Goal: Task Accomplishment & Management: Complete application form

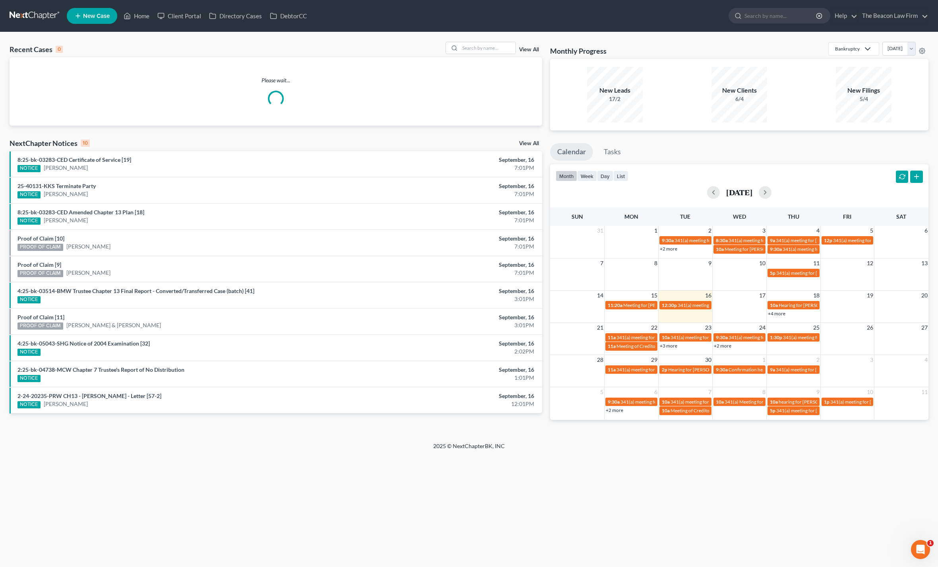
click at [744, 19] on input "search" at bounding box center [780, 15] width 73 height 15
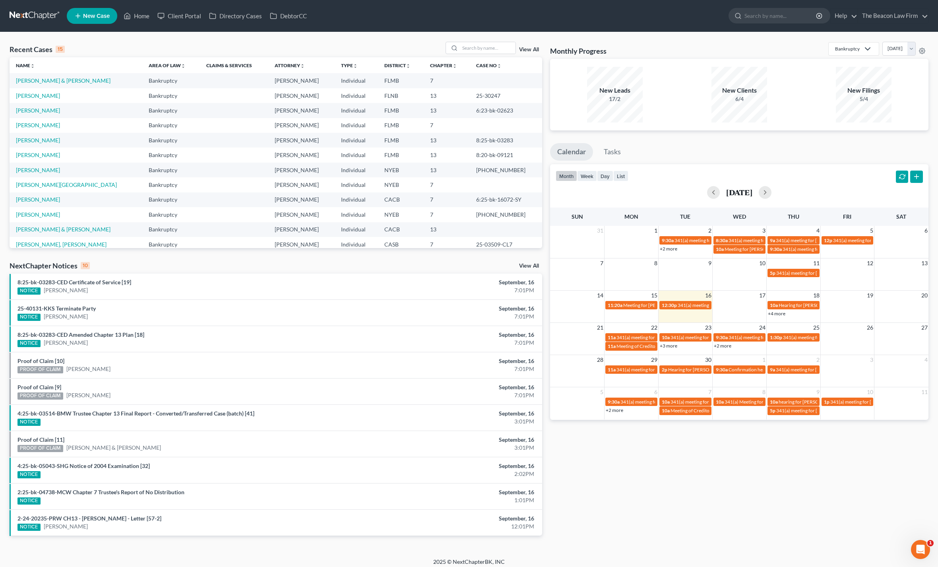
click at [765, 10] on input "search" at bounding box center [780, 15] width 73 height 15
click at [746, 23] on input "search" at bounding box center [780, 15] width 73 height 15
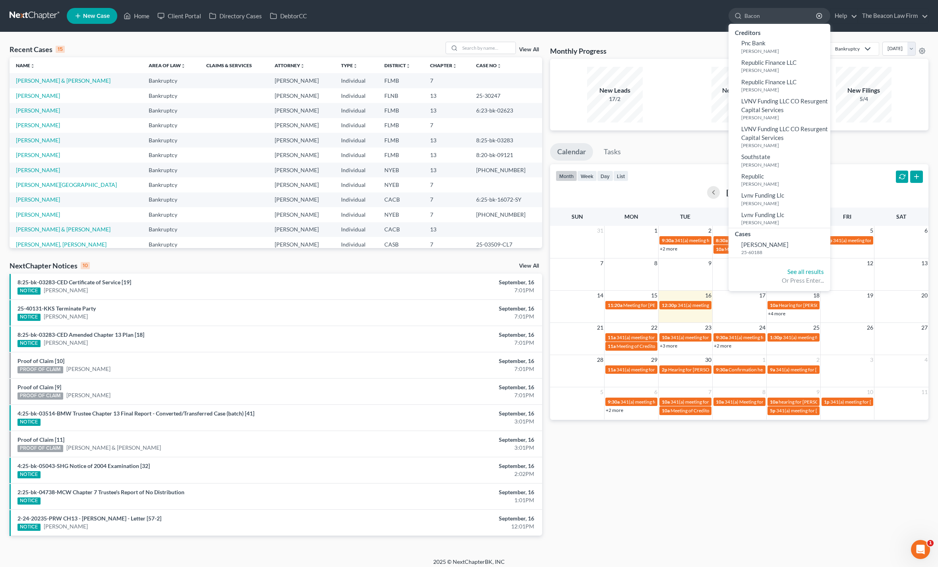
type input "Bacon"
click at [748, 56] on link "Pnc Bank [PERSON_NAME]" at bounding box center [779, 46] width 102 height 19
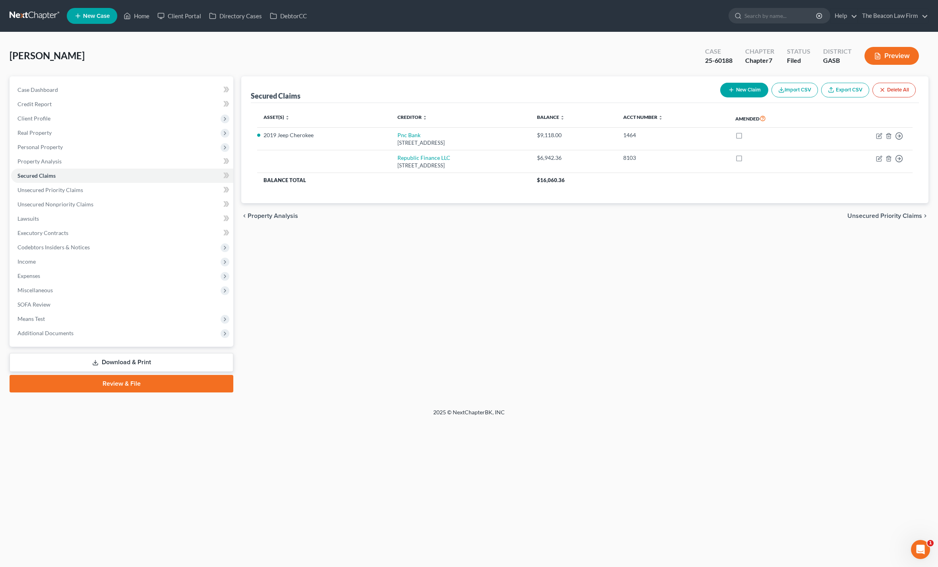
click at [35, 331] on span "Additional Documents" at bounding box center [45, 332] width 56 height 7
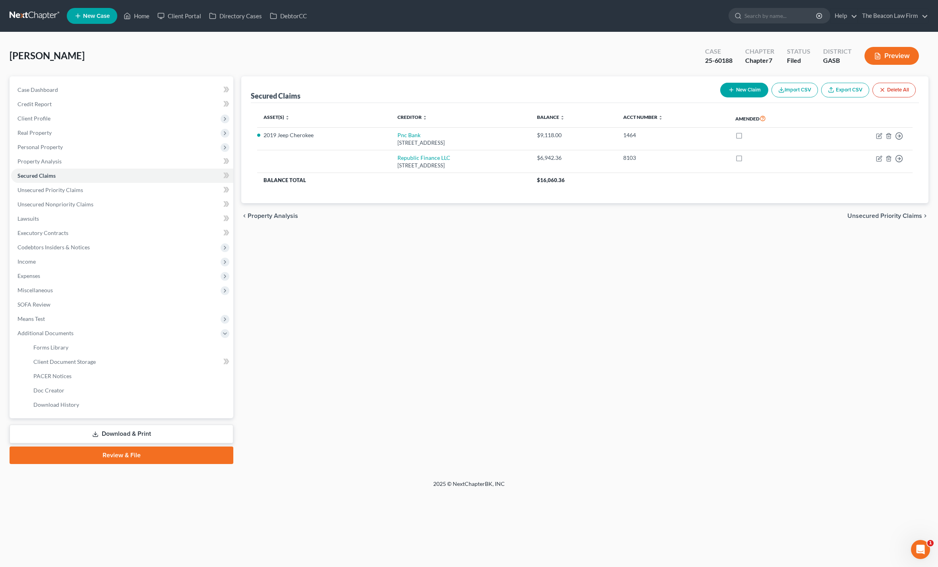
click at [30, 289] on span "Miscellaneous" at bounding box center [34, 290] width 35 height 7
click at [54, 306] on span "Attorney / Credit Counseling Fees" at bounding box center [75, 304] width 84 height 7
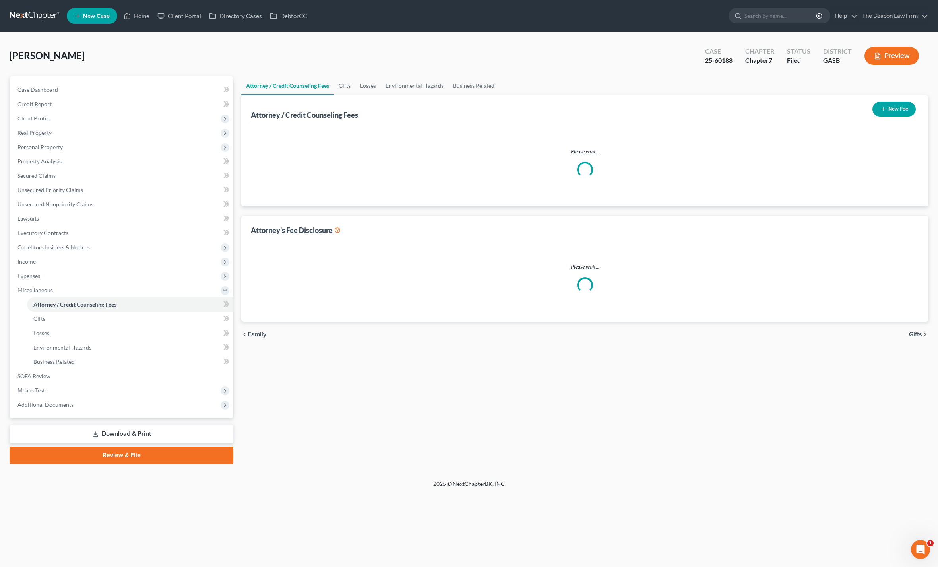
select select "29"
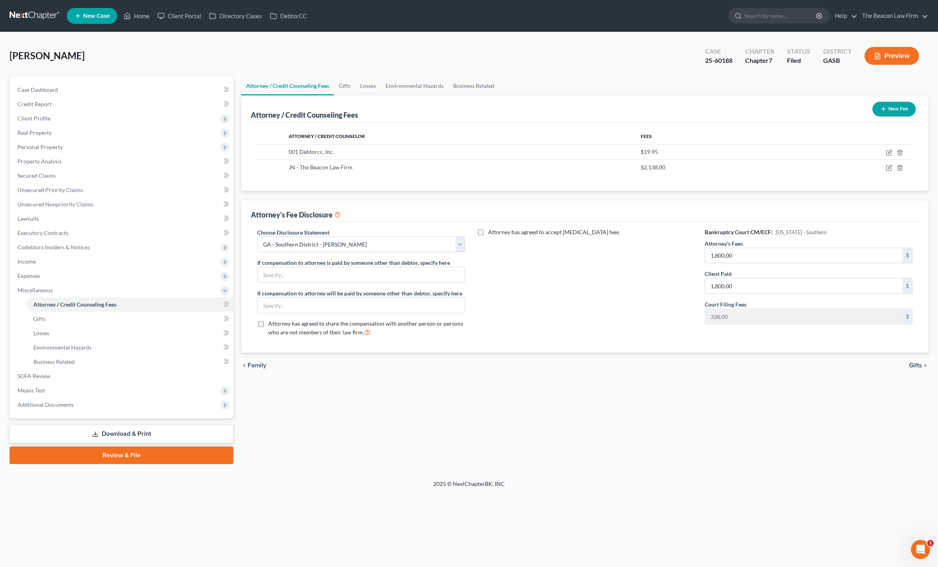
click at [801, 263] on input "1,800.00" at bounding box center [803, 255] width 197 height 15
click at [619, 191] on div "Attorney / Credit Counselor Fees 001 Debtorcc, Inc. $19.95 JN - The Beacon Law …" at bounding box center [585, 156] width 668 height 69
click at [777, 263] on input "1,800.00" at bounding box center [803, 255] width 197 height 15
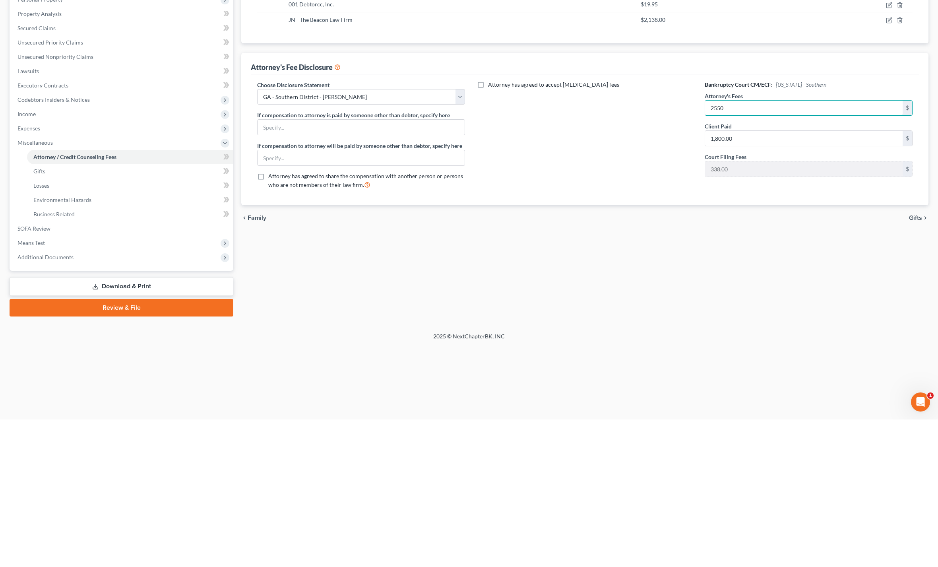
type input "2,550"
click at [782, 278] on input "1,800.00" at bounding box center [803, 285] width 197 height 15
type input "2,550"
click at [599, 228] on div "Attorney has agreed to accept [MEDICAL_DATA] fees" at bounding box center [585, 285] width 224 height 115
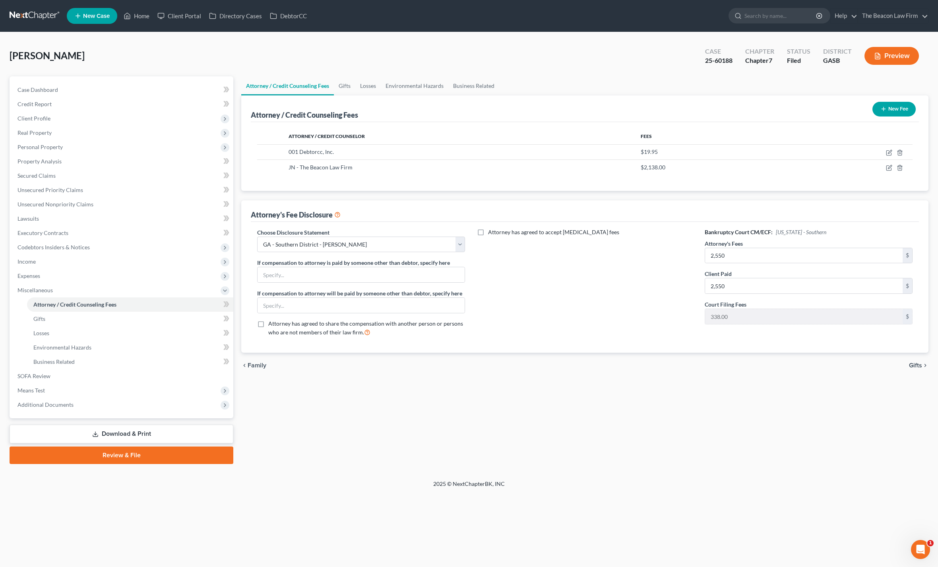
click at [881, 160] on td at bounding box center [847, 167] width 130 height 15
click at [882, 160] on td at bounding box center [847, 167] width 130 height 15
click at [890, 165] on icon "button" at bounding box center [889, 168] width 6 height 6
select select "9"
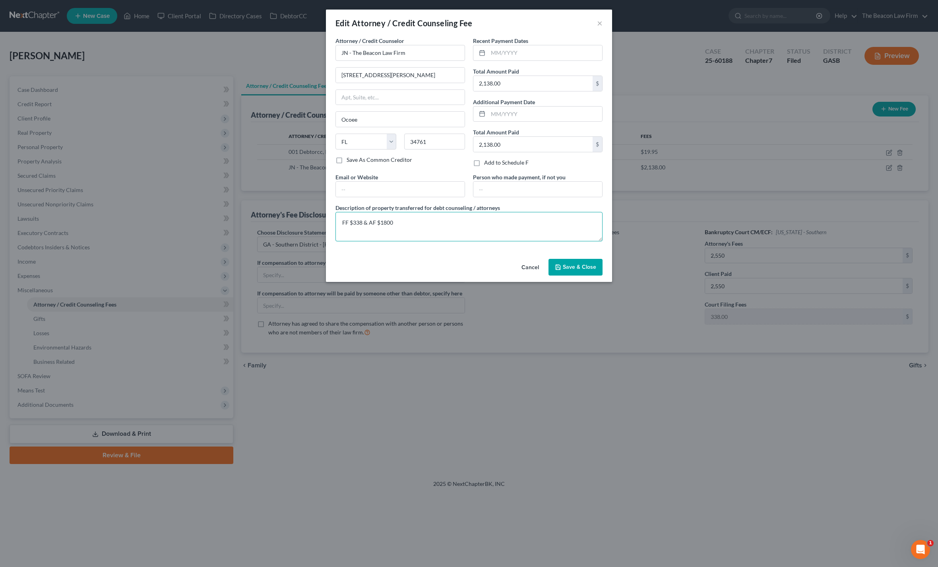
click at [431, 227] on textarea "FF $338 & AF $1800" at bounding box center [468, 226] width 267 height 29
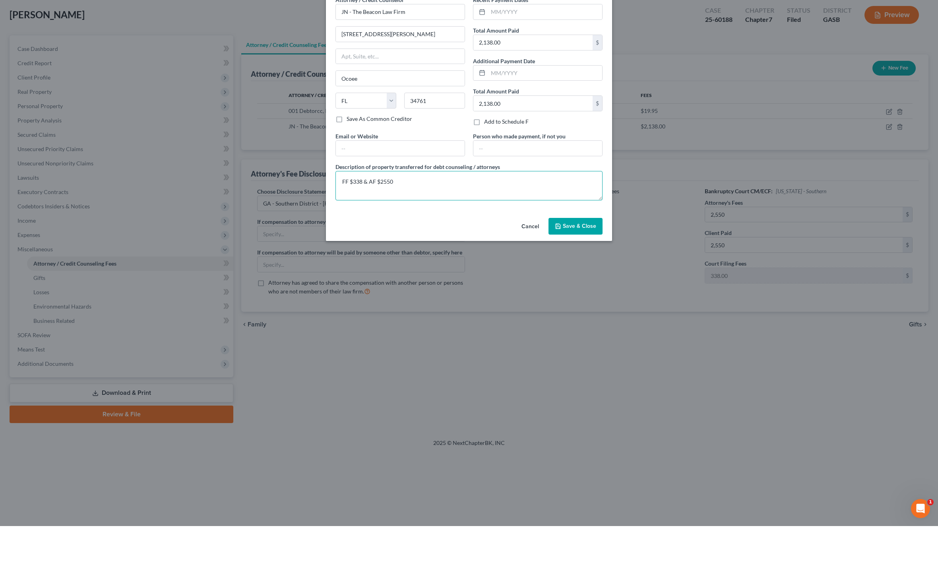
type textarea "FF $338 & AF $2550"
click at [532, 76] on input "2,138.00" at bounding box center [532, 83] width 119 height 15
type input "2,888"
click at [531, 137] on input "2,138.00" at bounding box center [532, 144] width 119 height 15
type input "2,888"
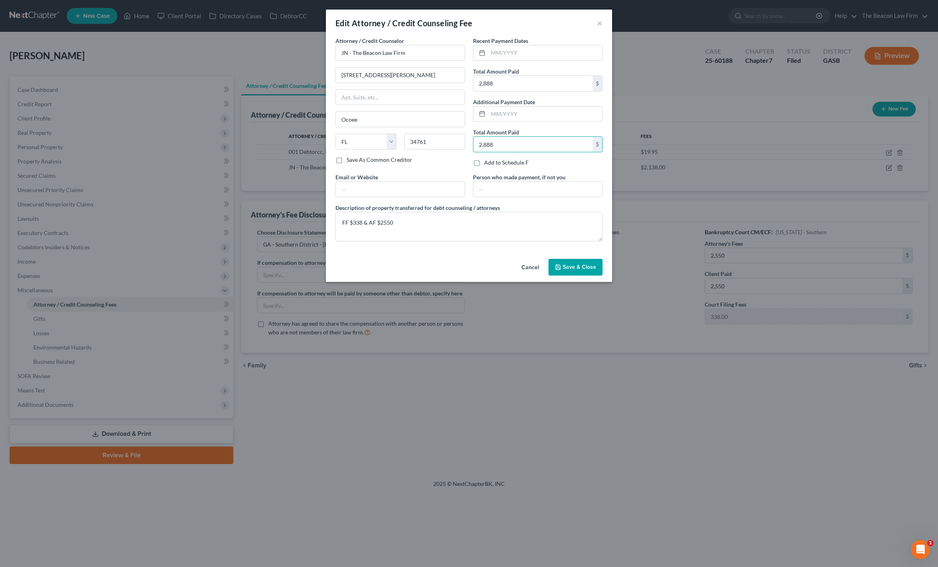
scroll to position [39, 0]
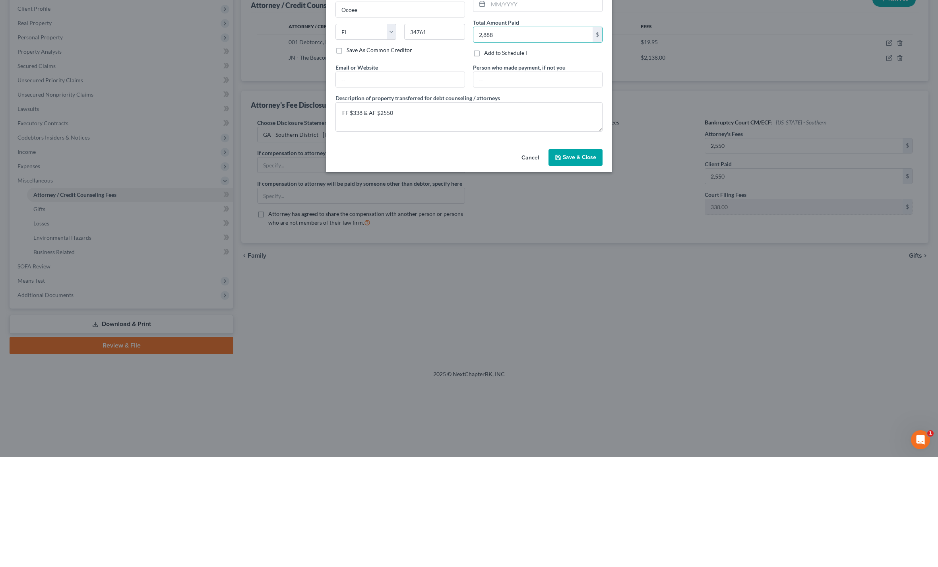
click at [575, 259] on button "Save & Close" at bounding box center [575, 267] width 54 height 17
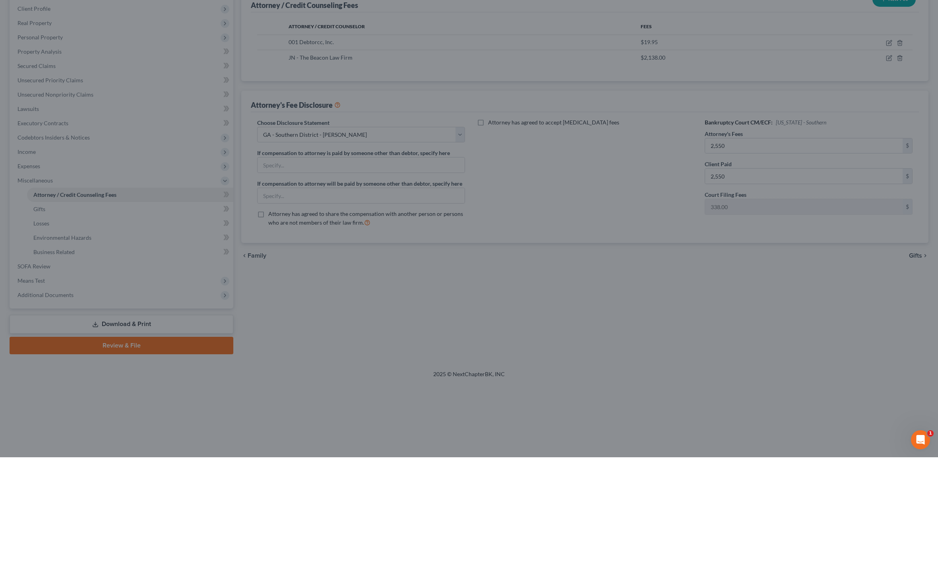
scroll to position [51, 0]
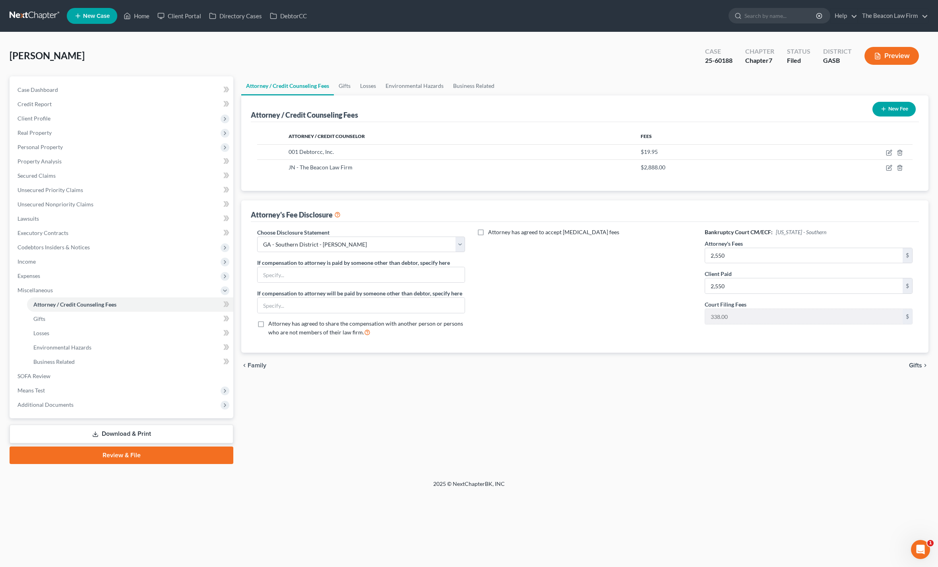
click at [888, 47] on button "Preview" at bounding box center [891, 56] width 54 height 18
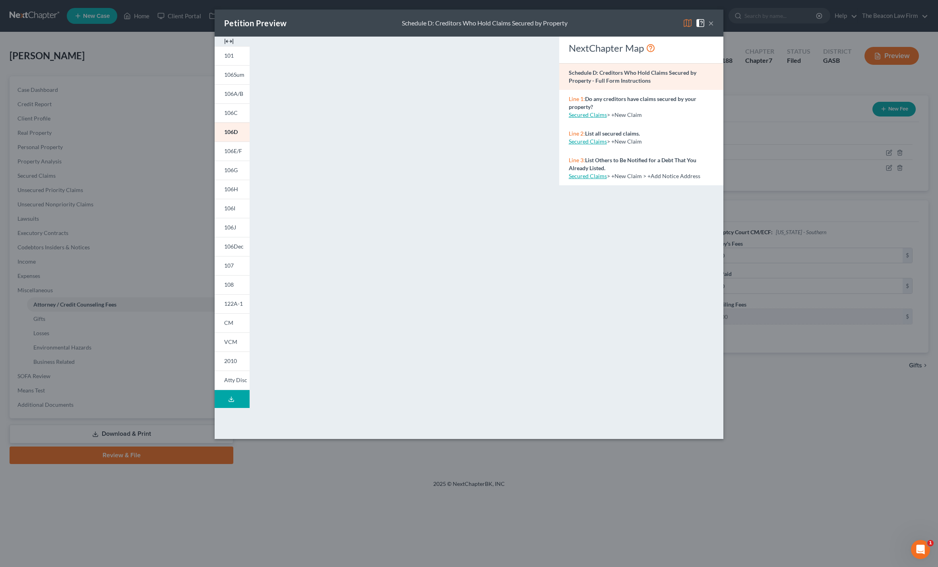
click at [241, 379] on span "Atty Disc" at bounding box center [235, 379] width 23 height 7
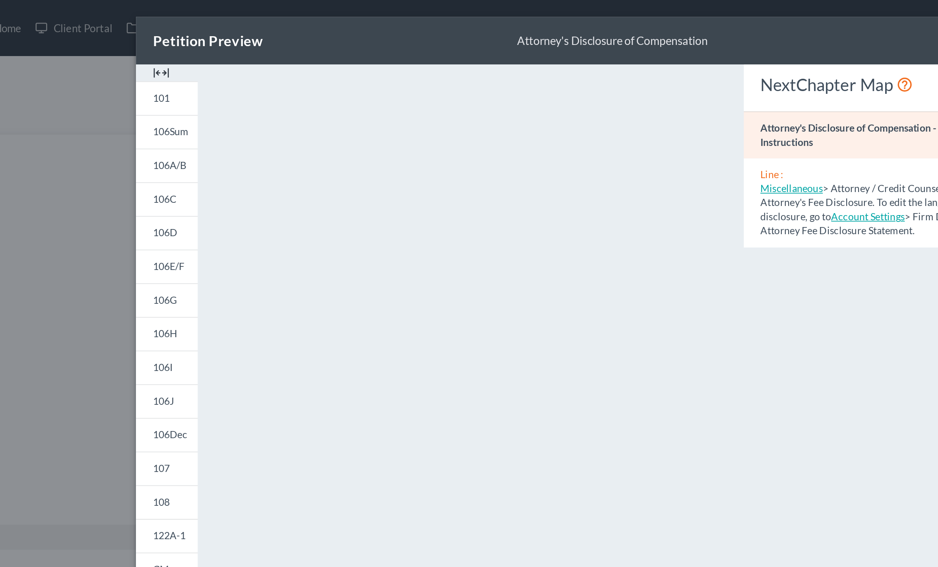
scroll to position [0, 0]
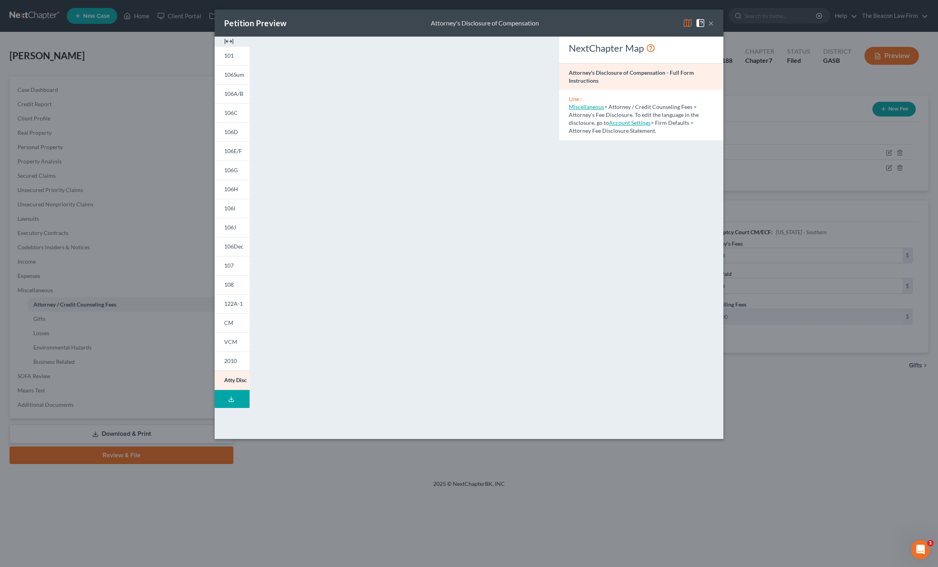
click at [709, 18] on button "×" at bounding box center [711, 23] width 6 height 10
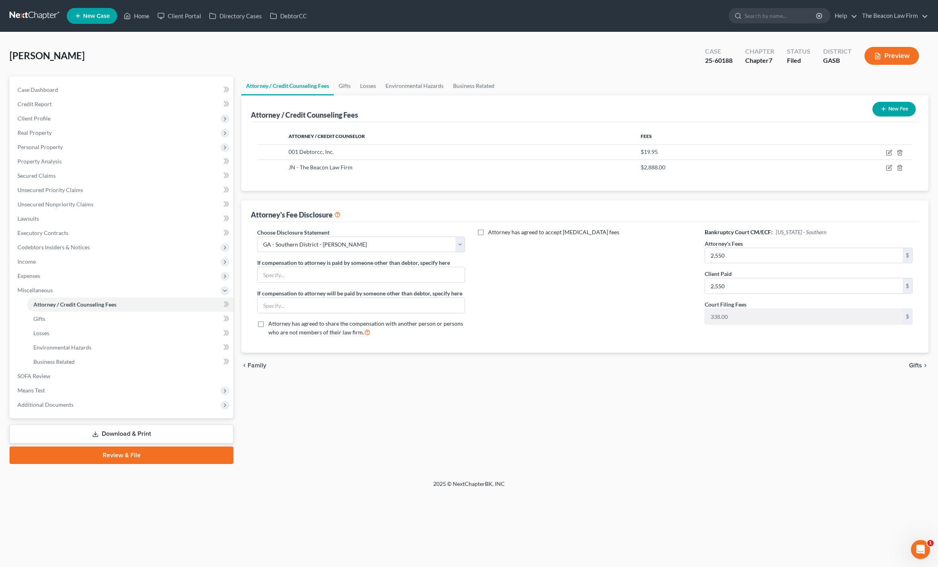
click at [164, 461] on link "Review & File" at bounding box center [122, 454] width 224 height 17
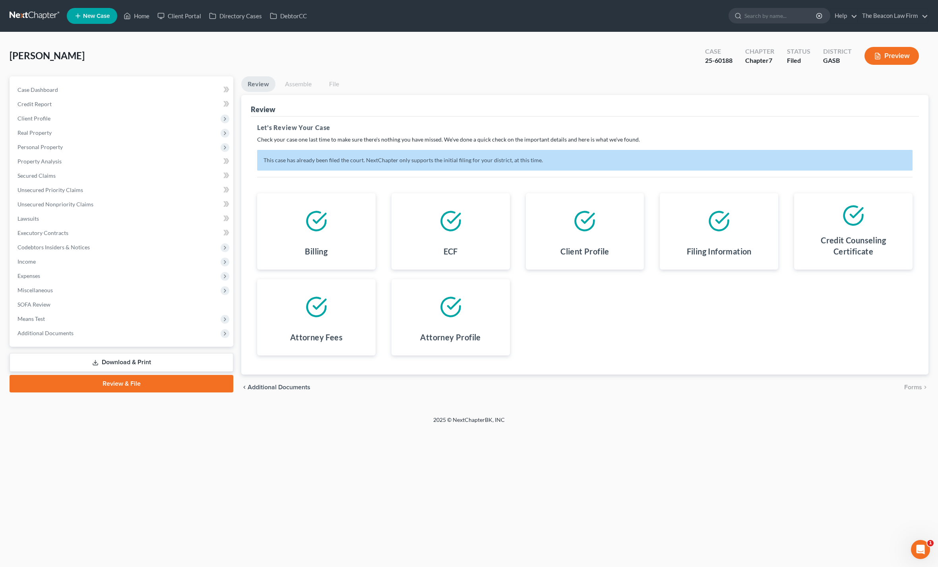
click at [301, 86] on link "Assemble" at bounding box center [298, 83] width 39 height 15
click at [153, 383] on link "Review & File" at bounding box center [122, 383] width 224 height 17
click at [38, 295] on span "Miscellaneous" at bounding box center [122, 290] width 222 height 14
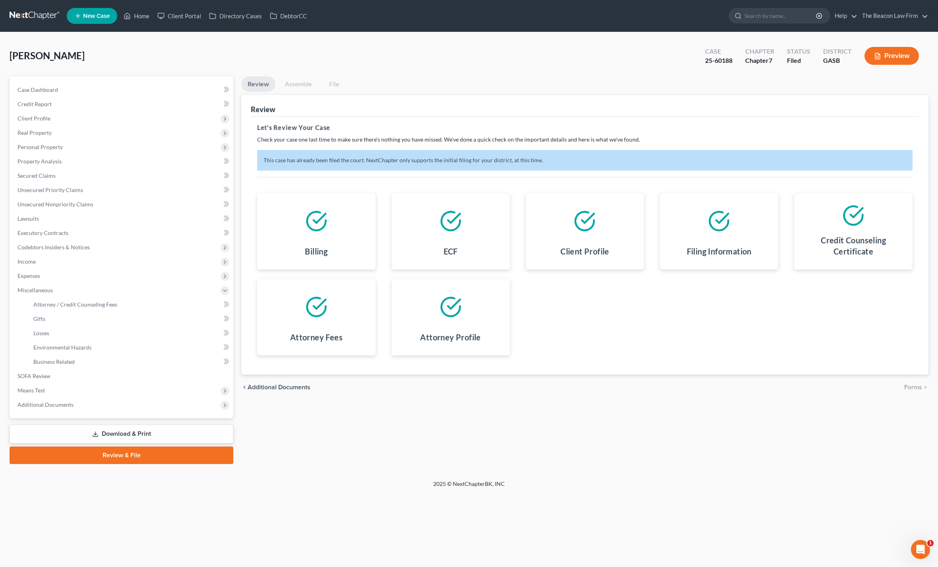
click at [69, 303] on span "Attorney / Credit Counseling Fees" at bounding box center [75, 304] width 84 height 7
select select "29"
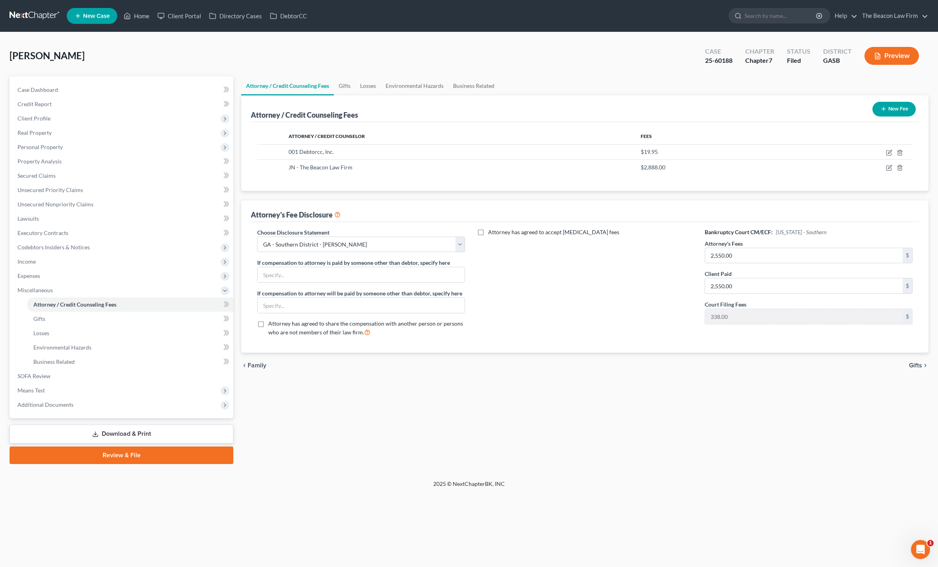
click at [889, 62] on button "Preview" at bounding box center [891, 56] width 54 height 18
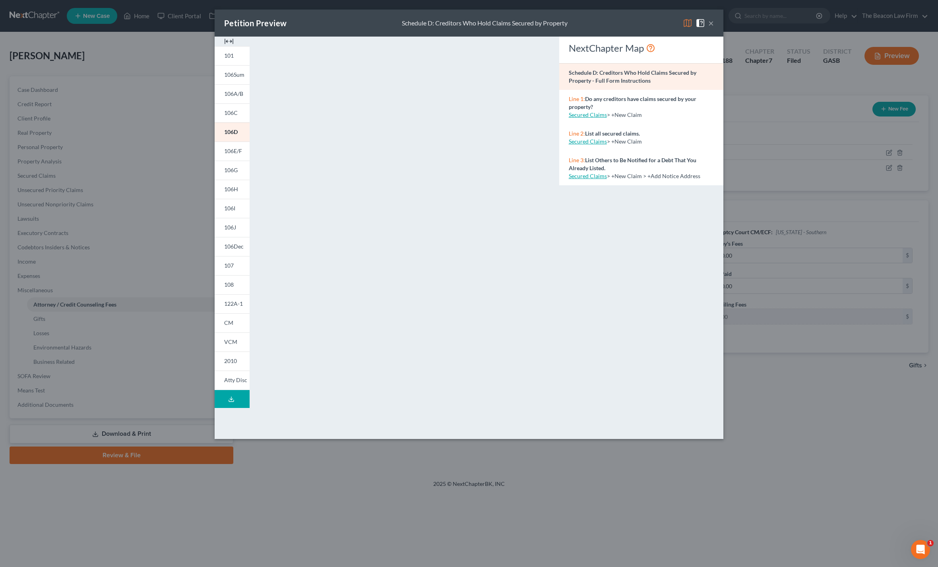
click at [238, 399] on button "Download Draft" at bounding box center [232, 399] width 35 height 18
